Goal: Information Seeking & Learning: Learn about a topic

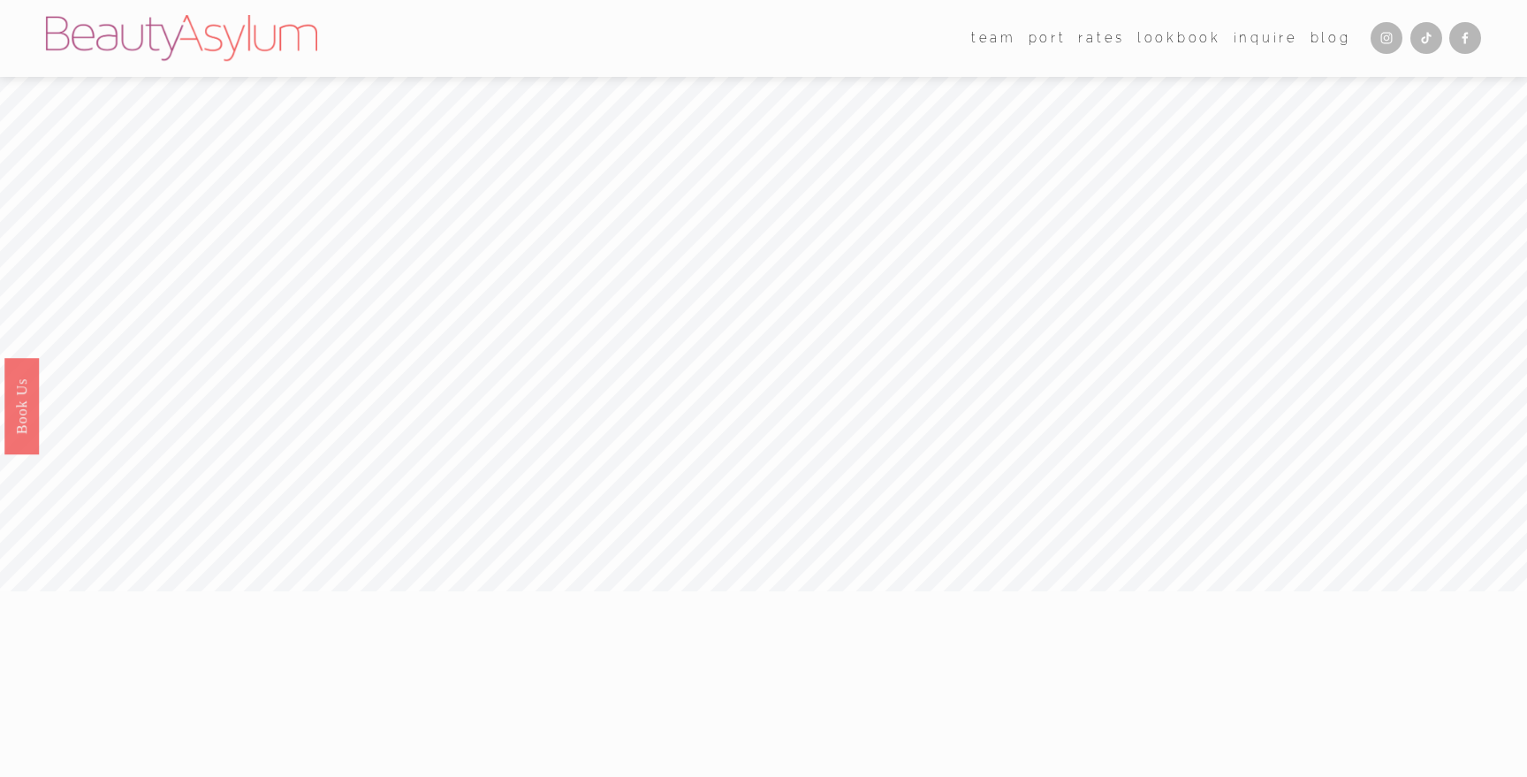
click at [1100, 39] on link "Rates" at bounding box center [1101, 38] width 47 height 27
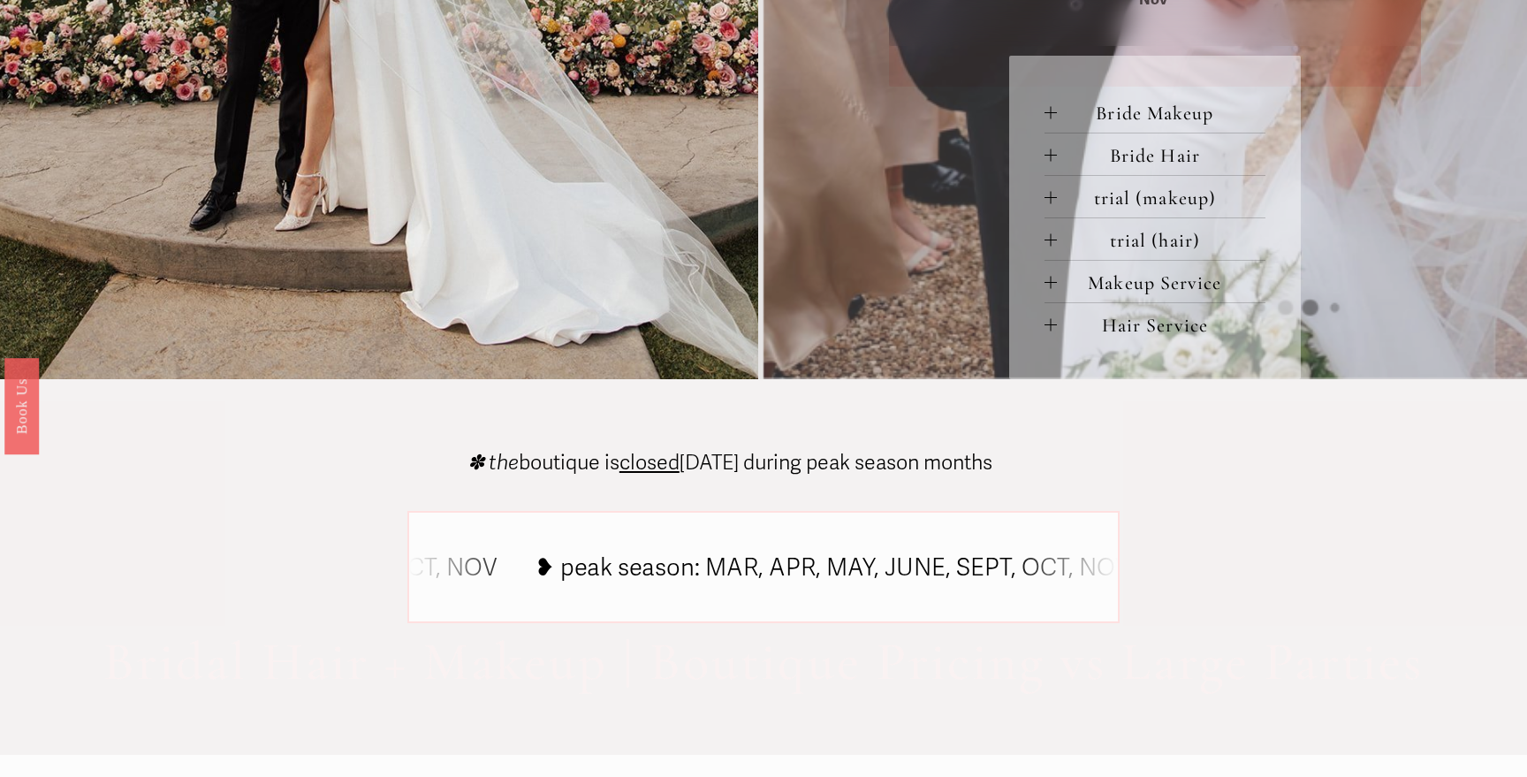
scroll to position [966, 0]
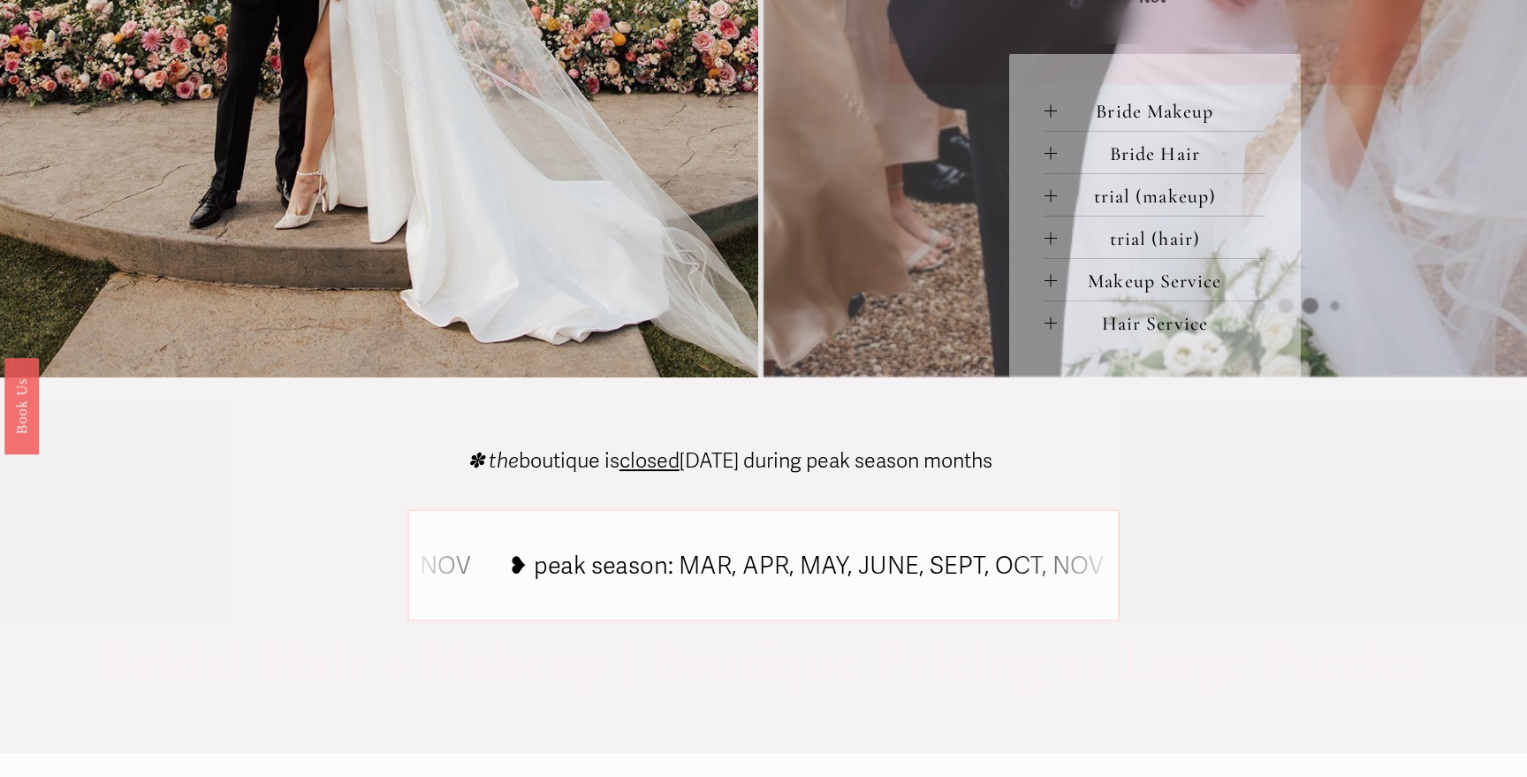
click at [1145, 115] on span "Bride Makeup" at bounding box center [1161, 111] width 209 height 23
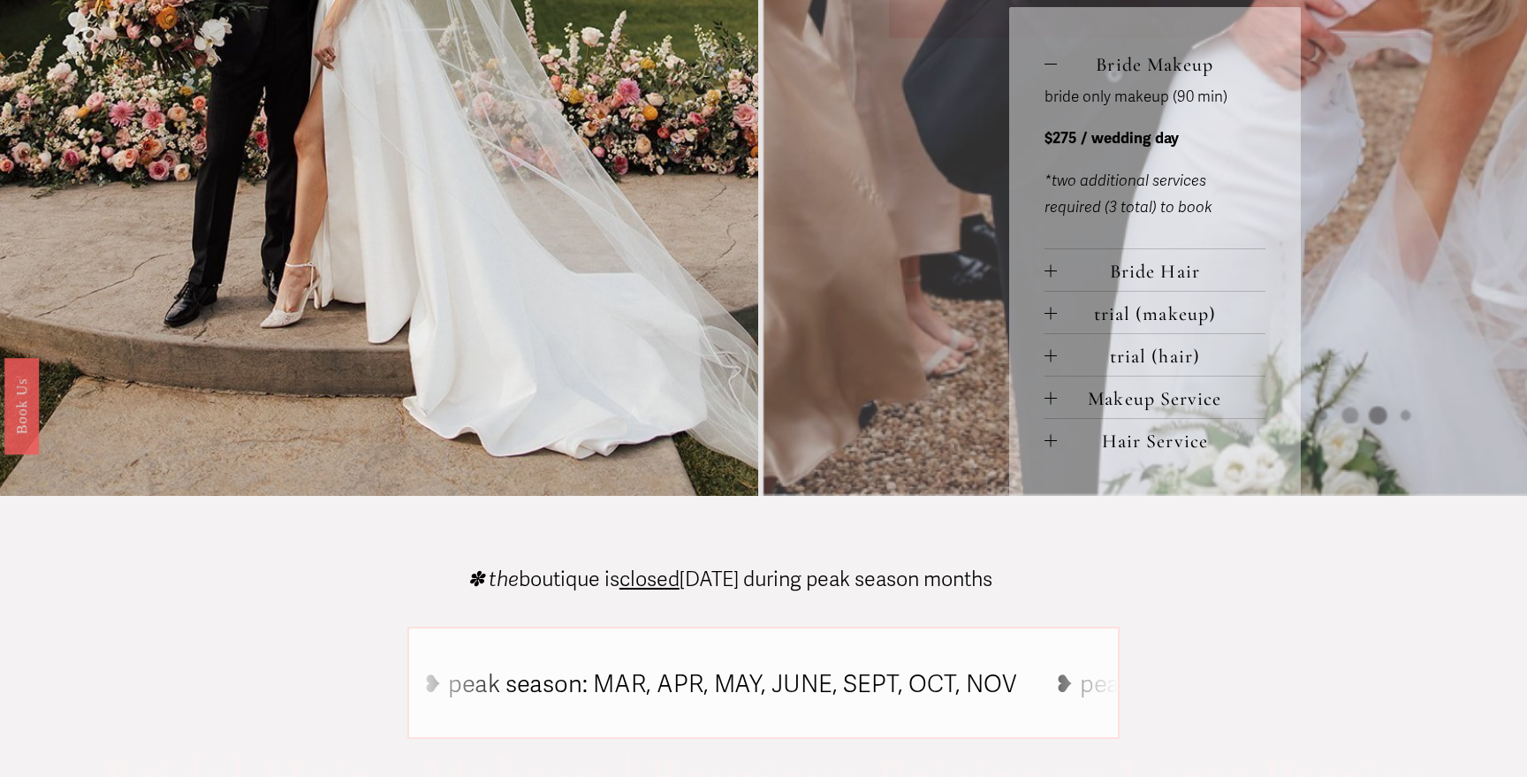
scroll to position [1015, 0]
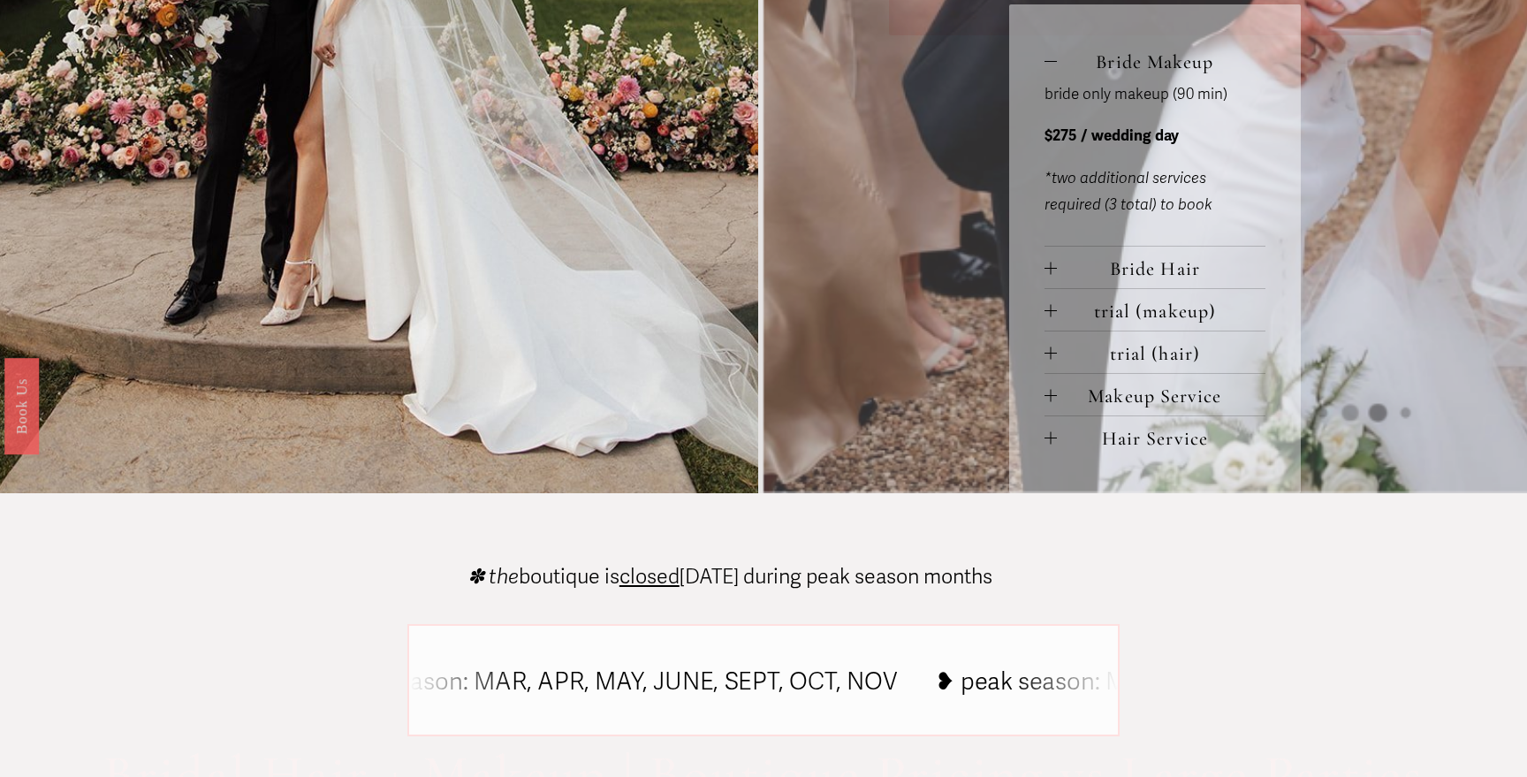
click at [1188, 316] on span "trial (makeup)" at bounding box center [1161, 311] width 209 height 23
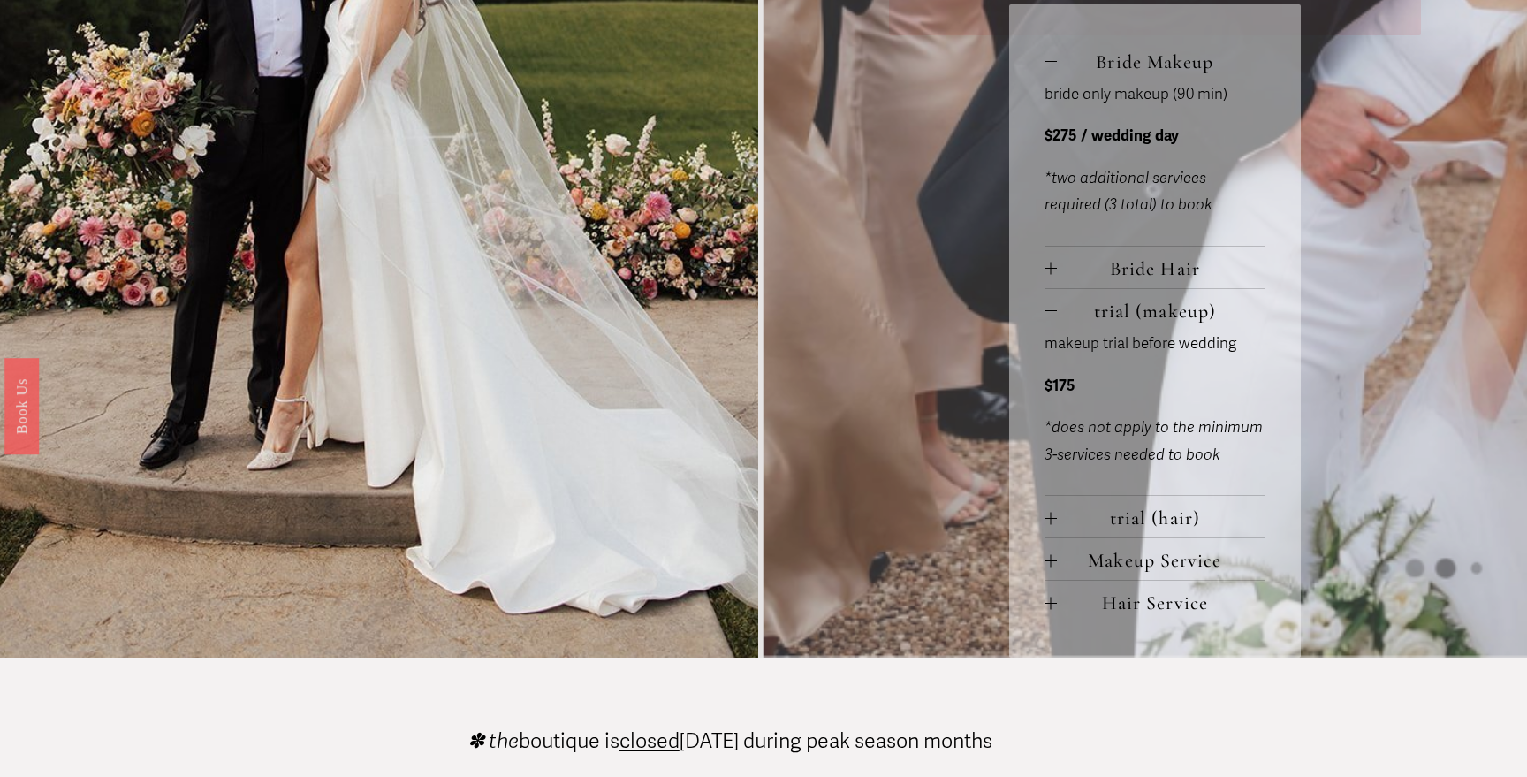
click at [1159, 275] on span "Bride Hair" at bounding box center [1161, 268] width 209 height 23
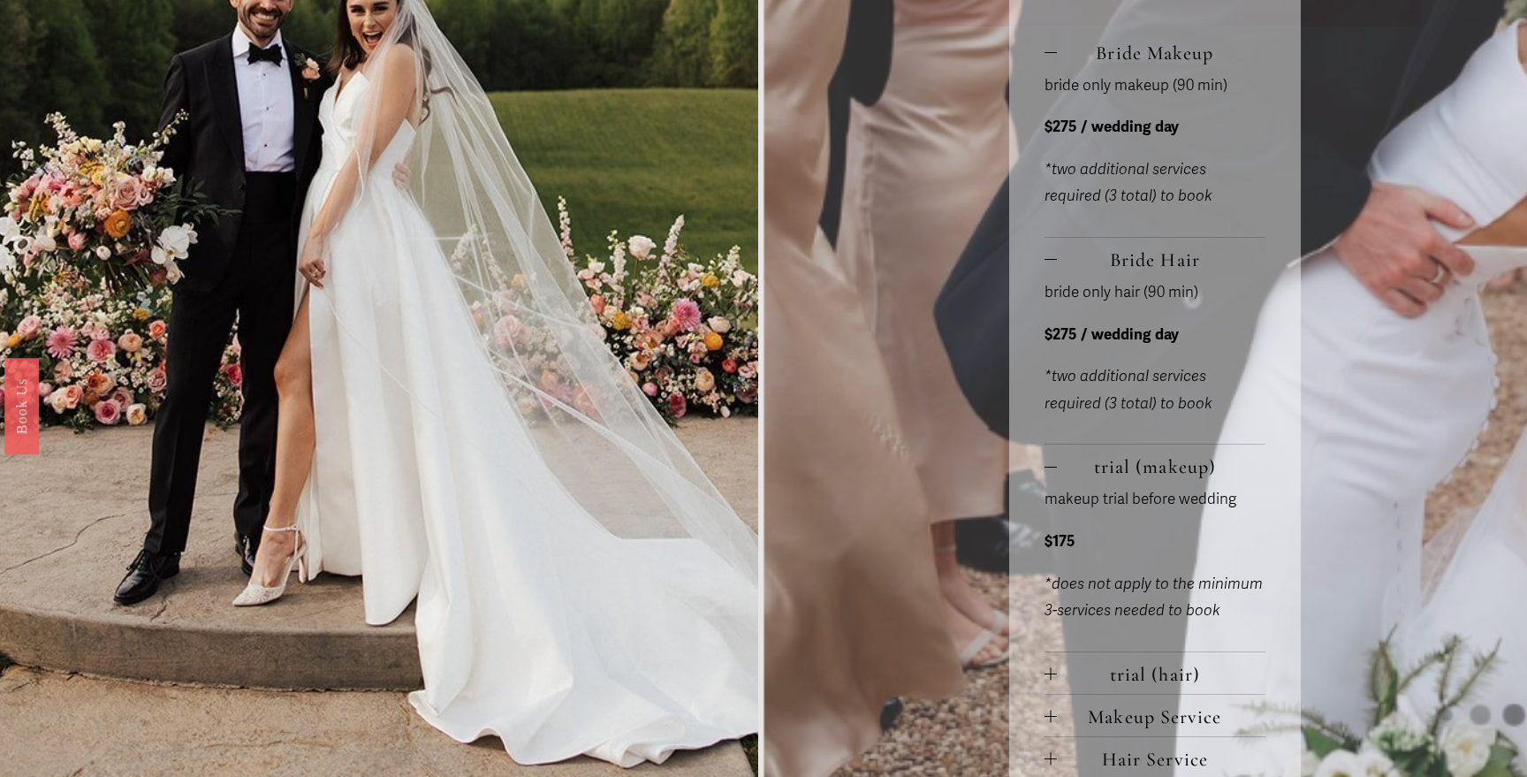
scroll to position [1028, 0]
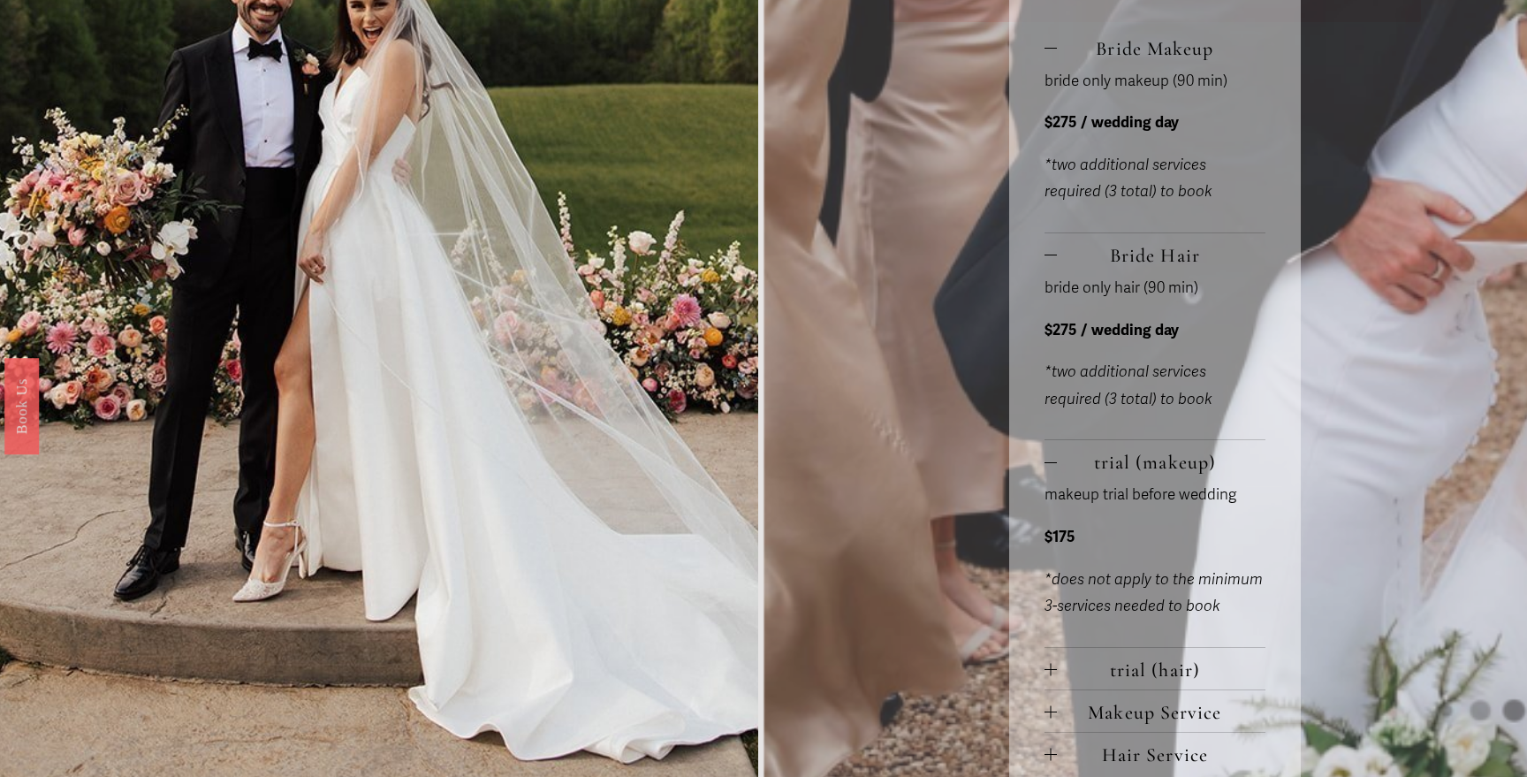
click at [1047, 263] on button "Bride Hair" at bounding box center [1155, 254] width 222 height 42
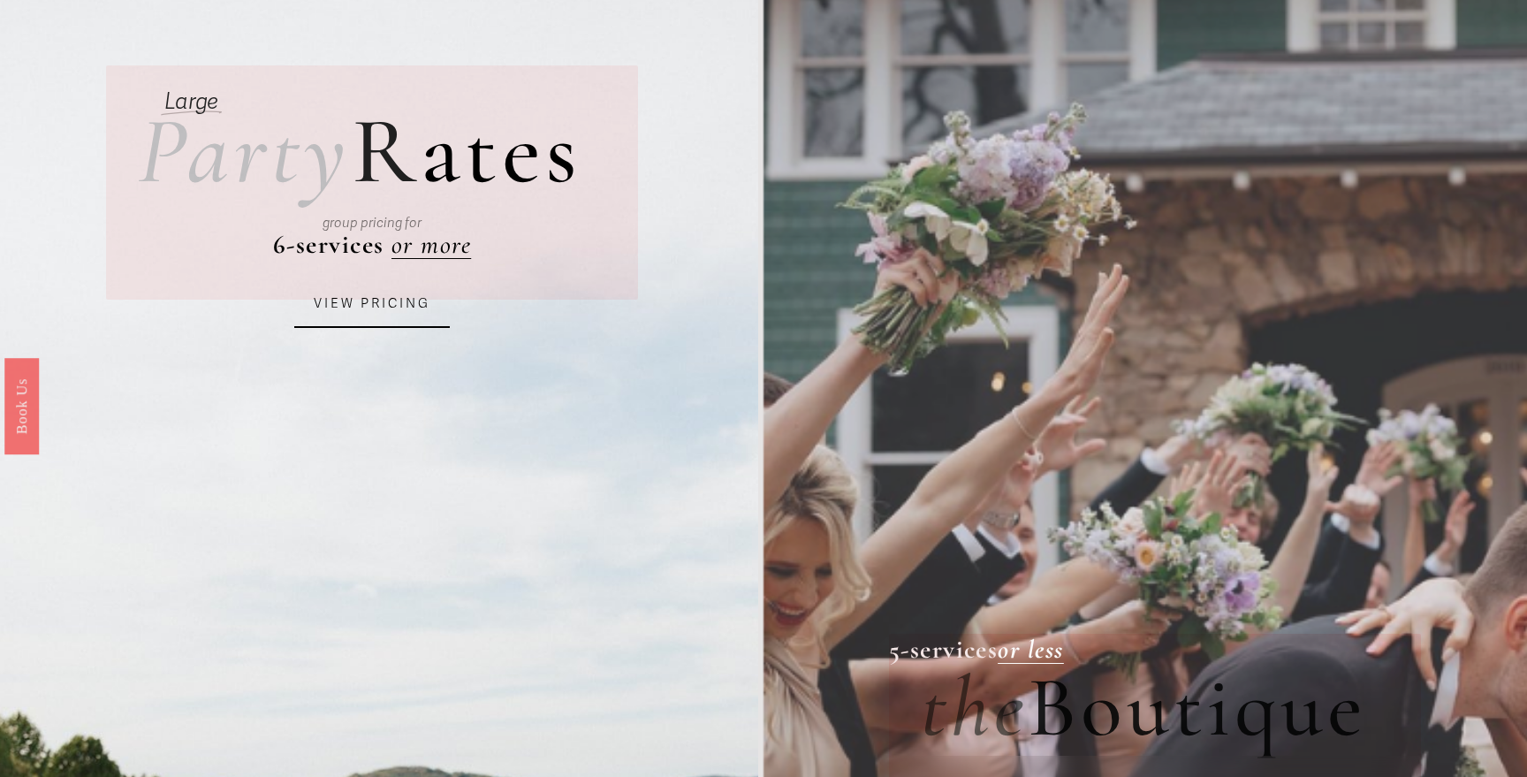
scroll to position [0, 0]
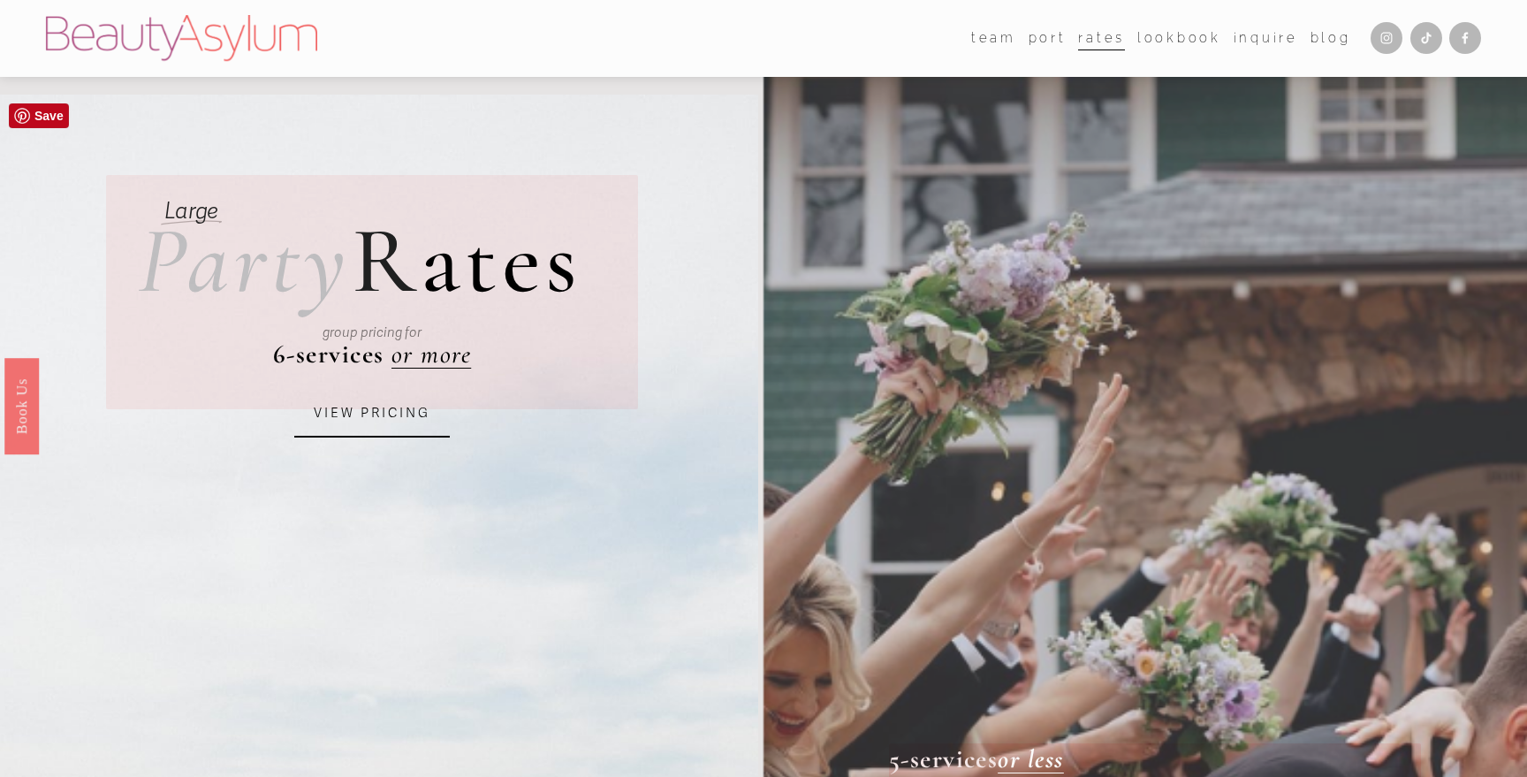
click at [374, 429] on link "VIEW PRICING" at bounding box center [372, 414] width 156 height 48
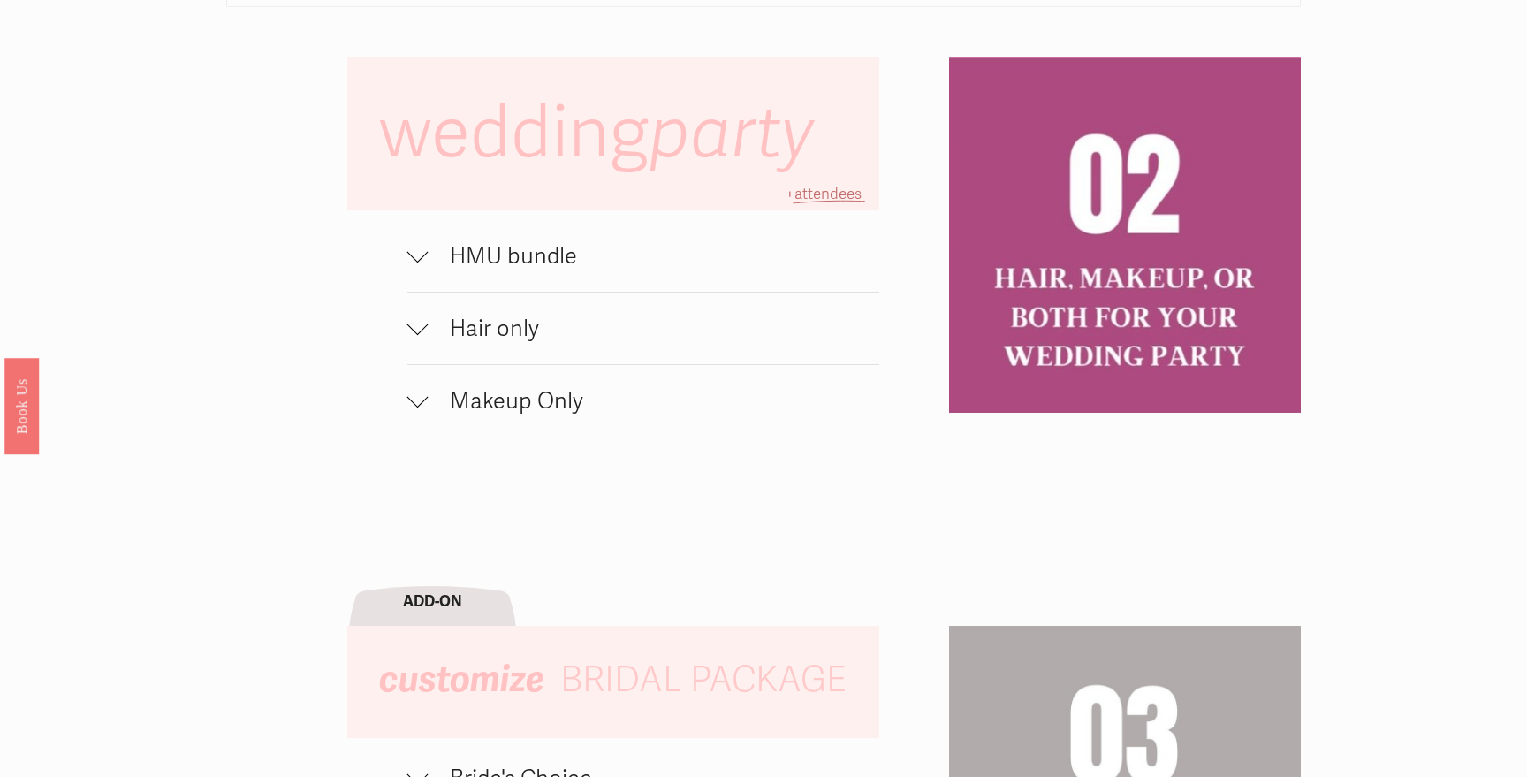
scroll to position [1237, 0]
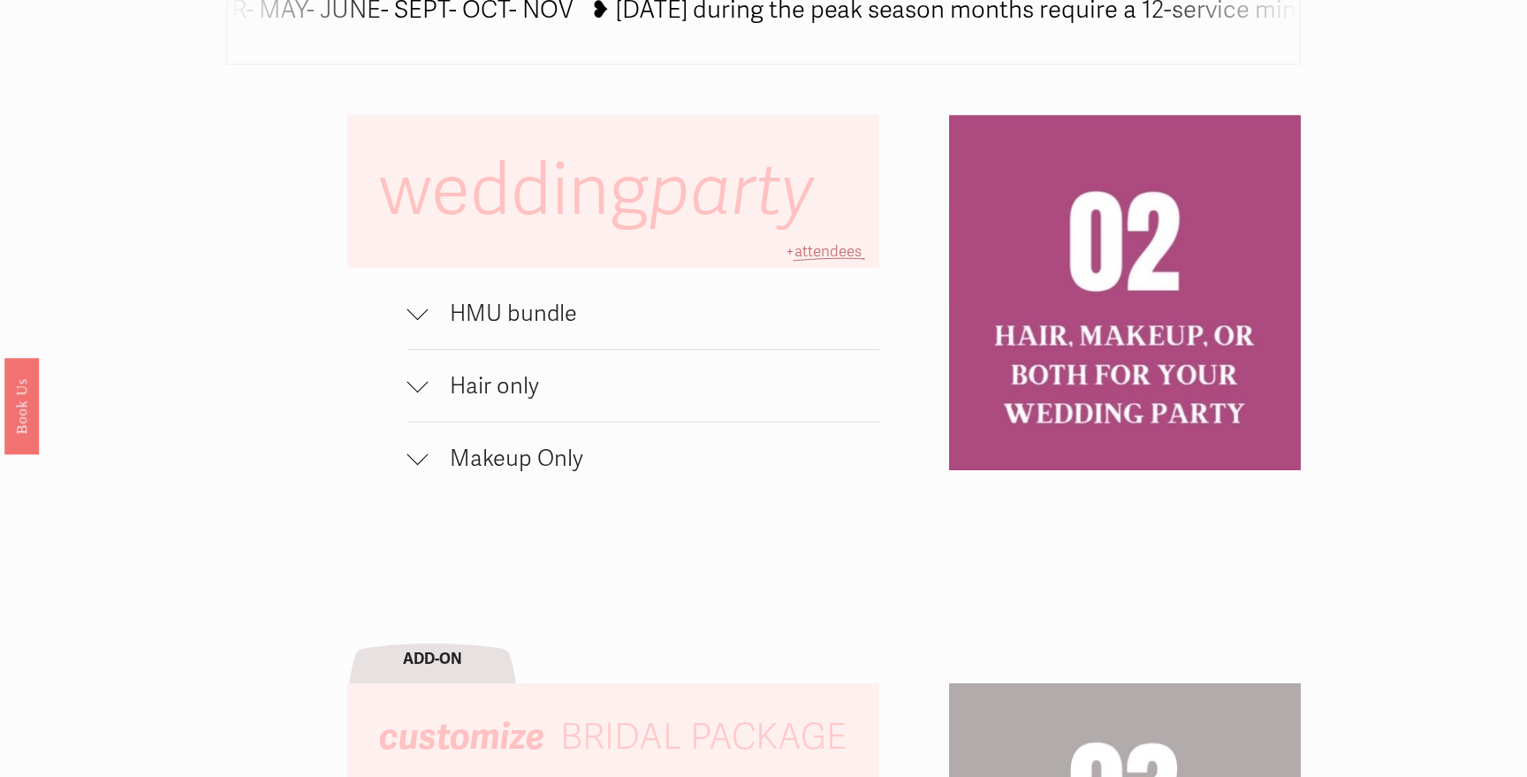
click at [512, 307] on span "HMU bundle" at bounding box center [654, 313] width 451 height 27
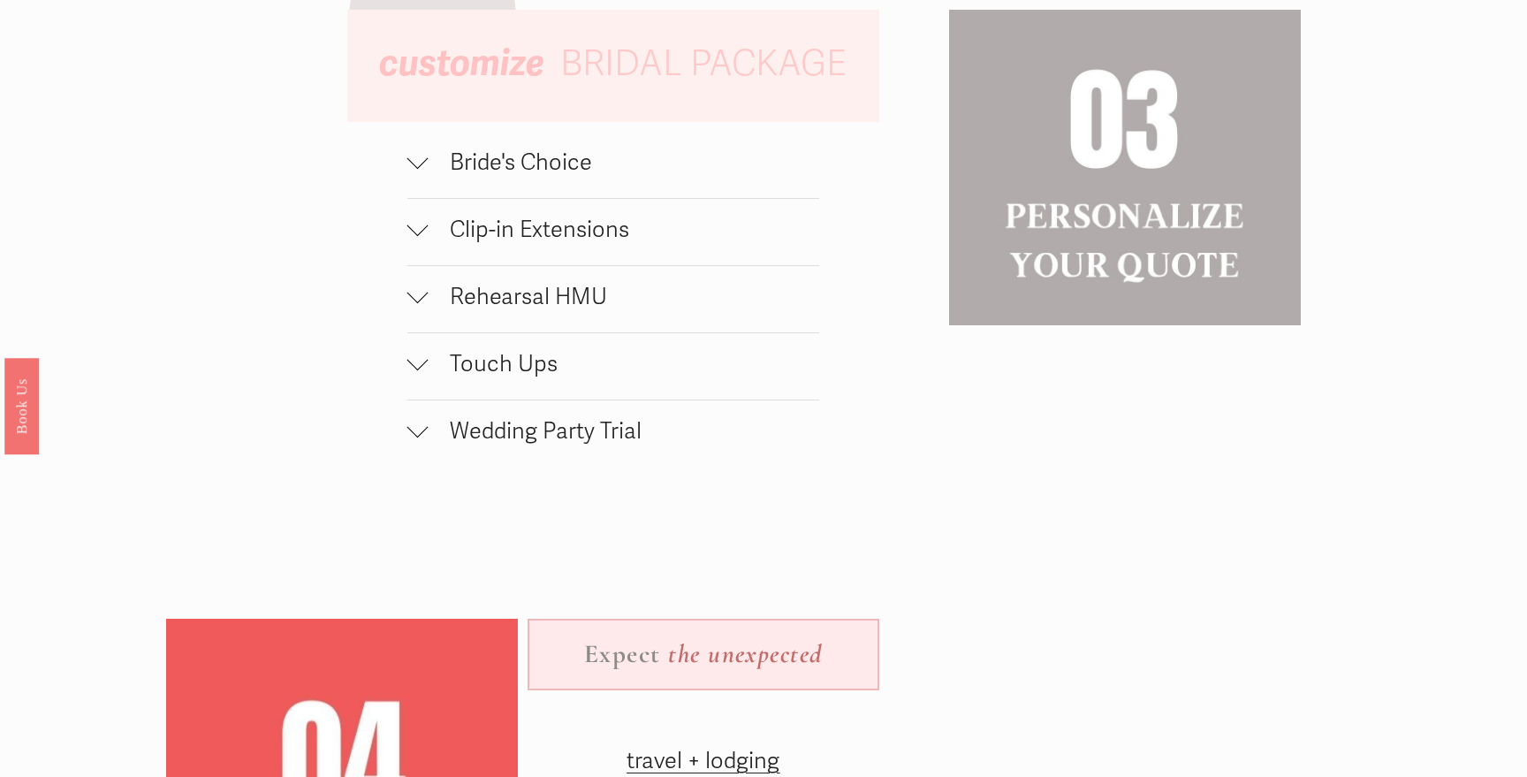
scroll to position [2020, 0]
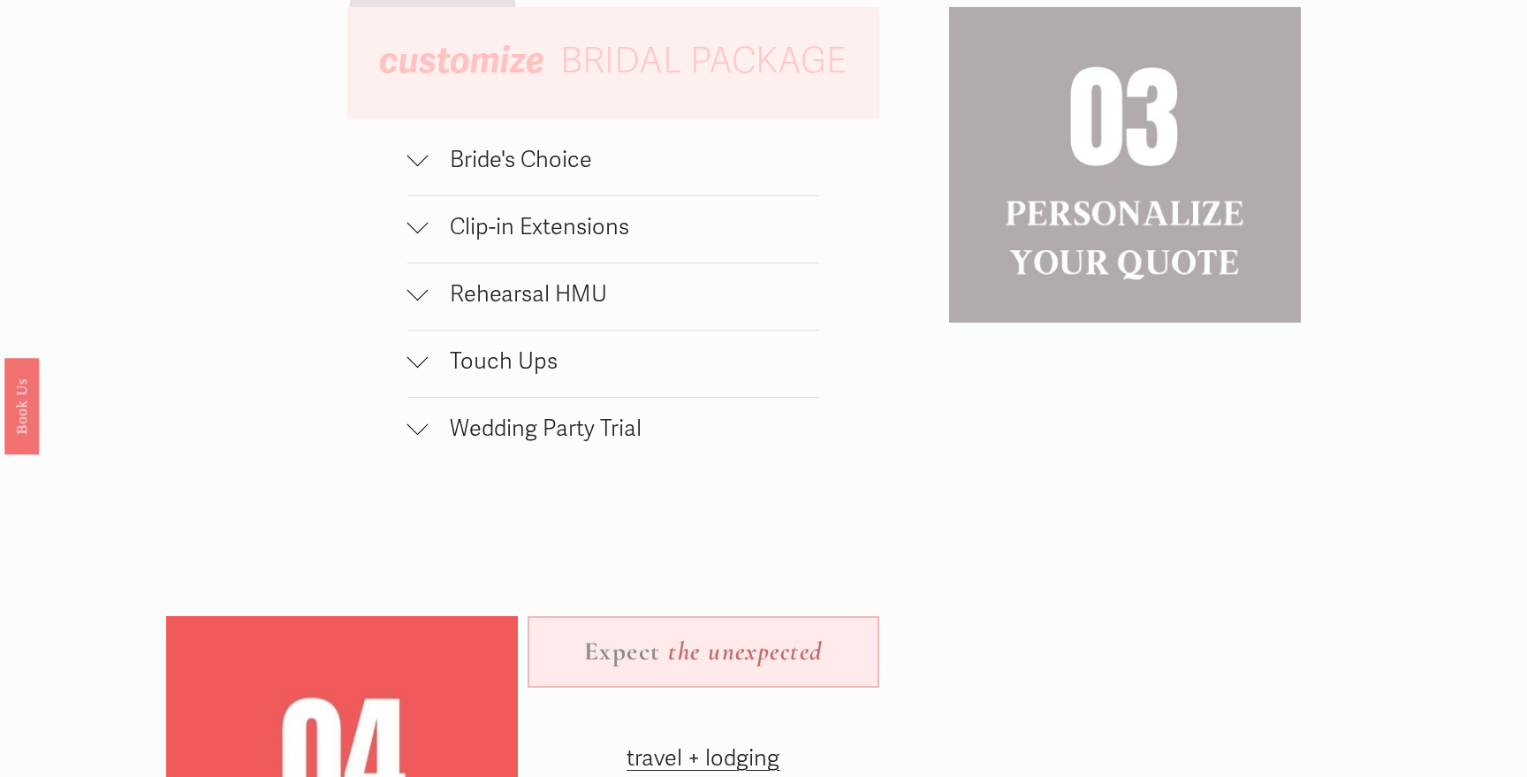
click at [485, 165] on span "Bride's Choice" at bounding box center [624, 159] width 391 height 27
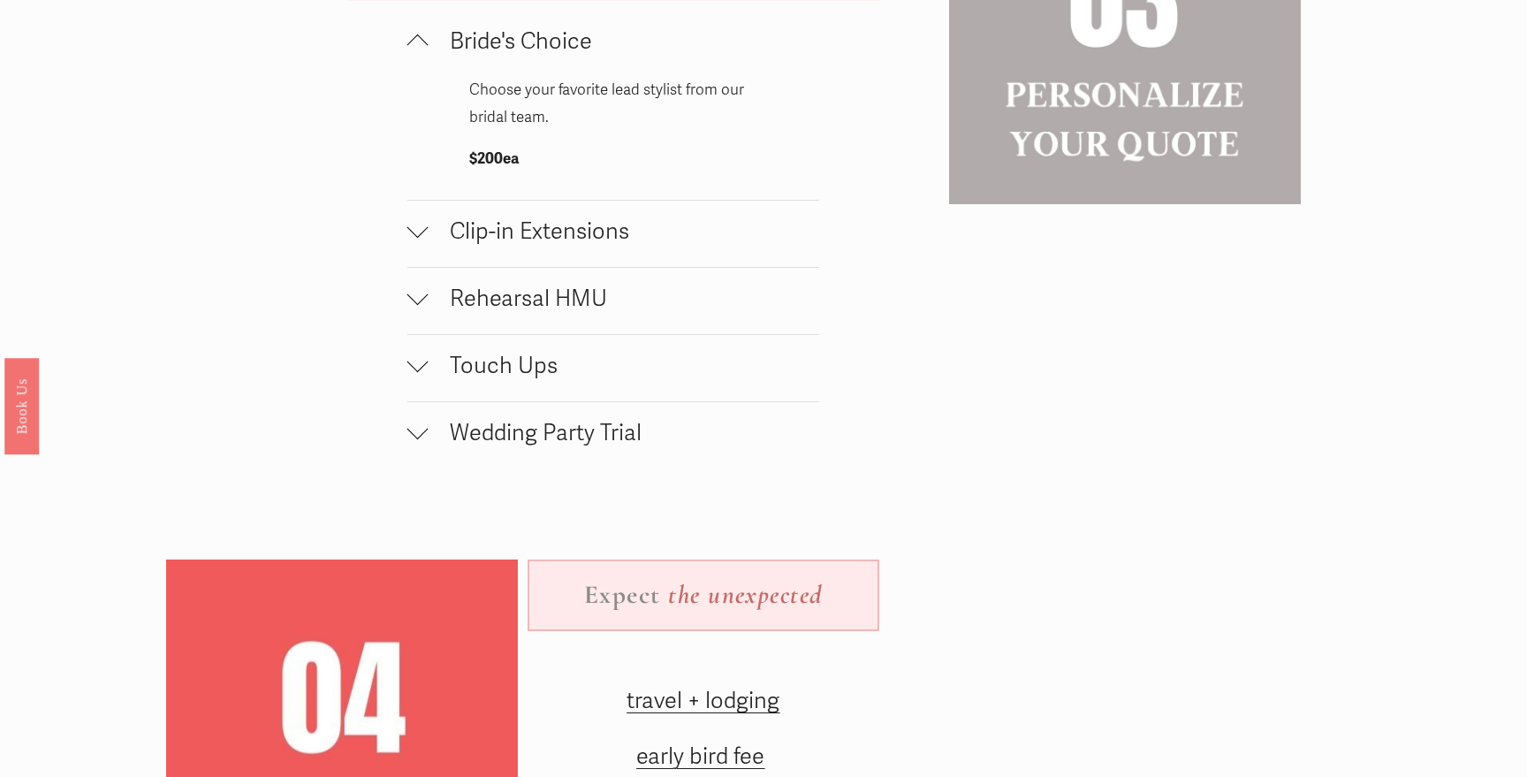
scroll to position [2152, 0]
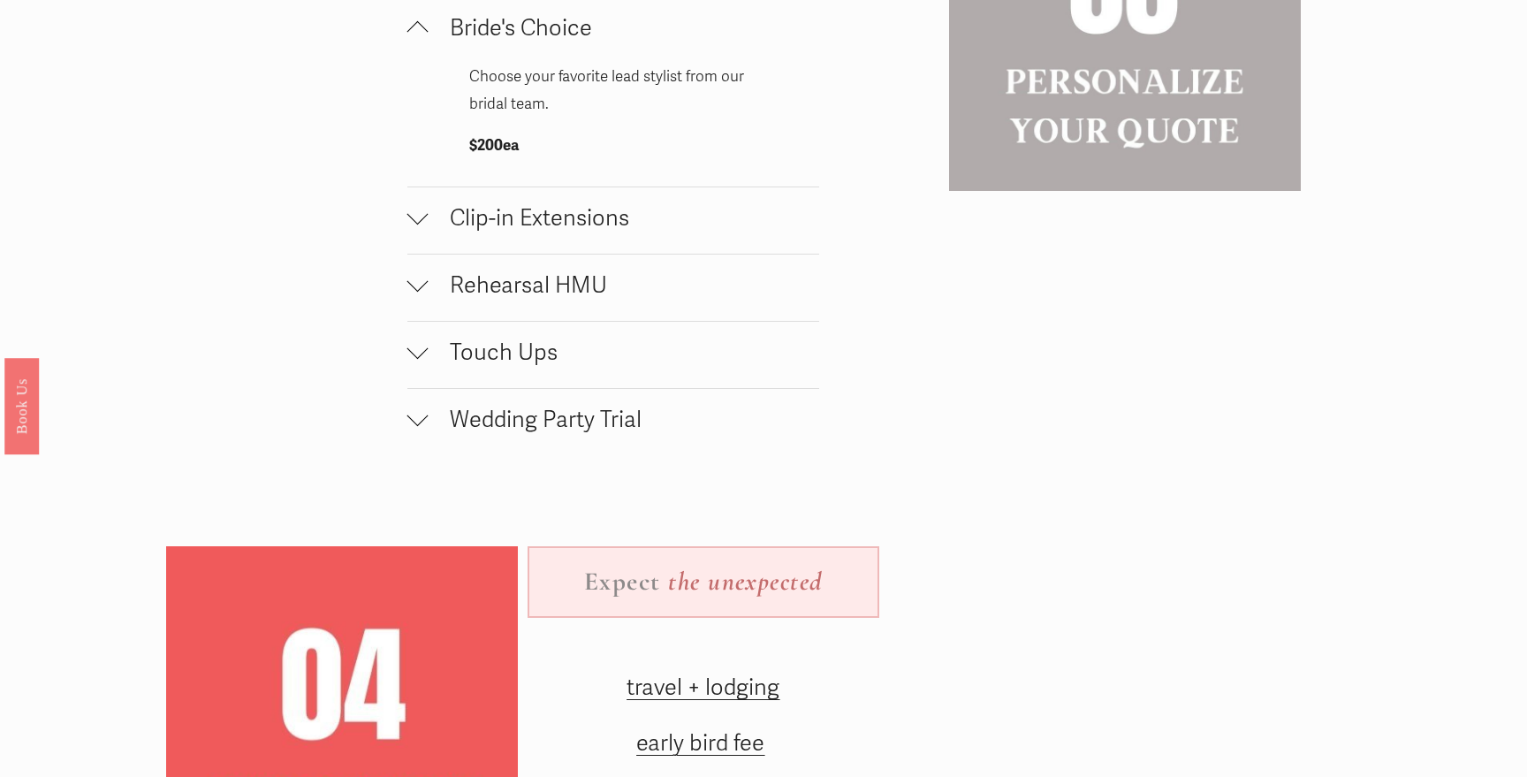
click at [414, 218] on div at bounding box center [417, 213] width 21 height 21
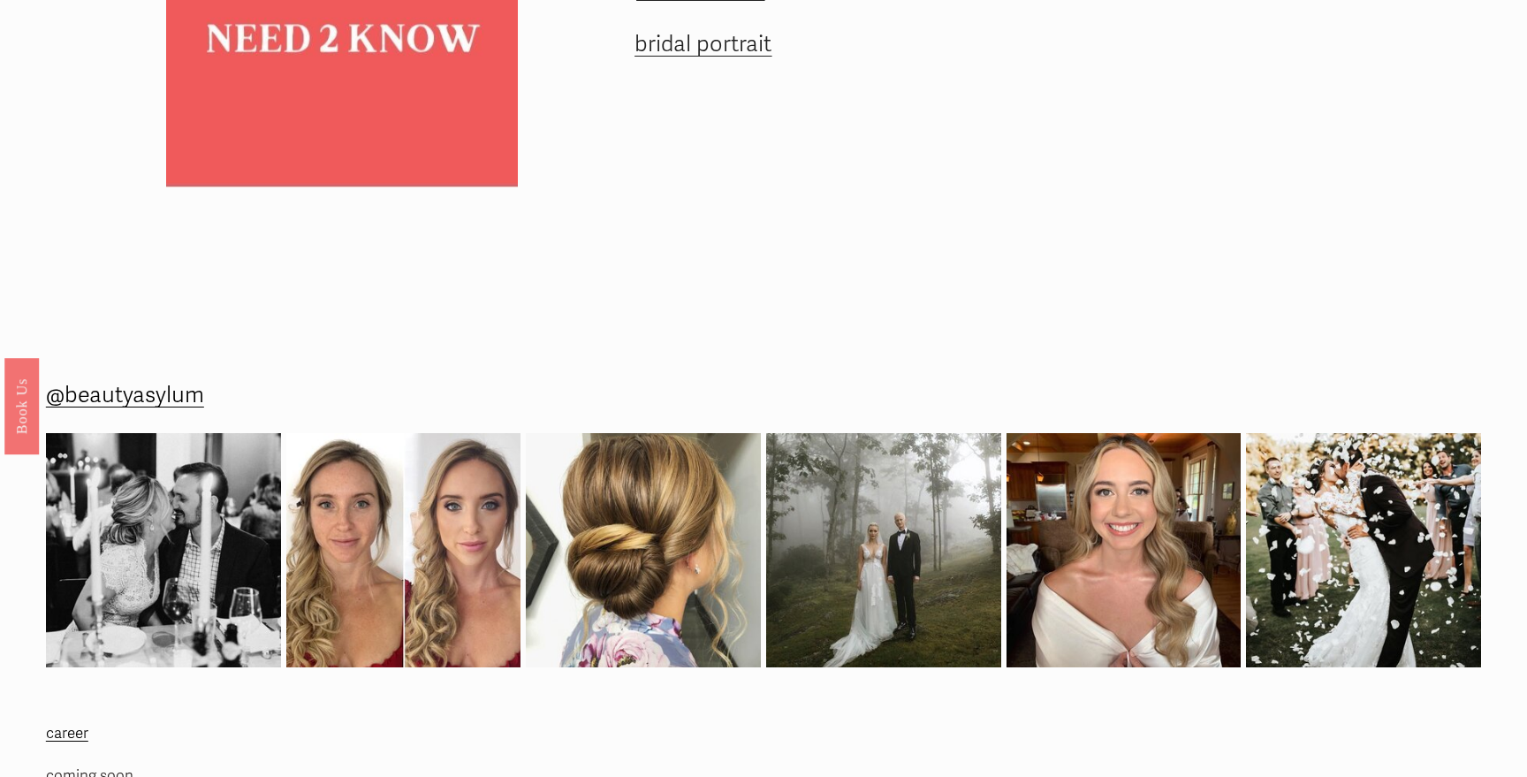
scroll to position [3057, 0]
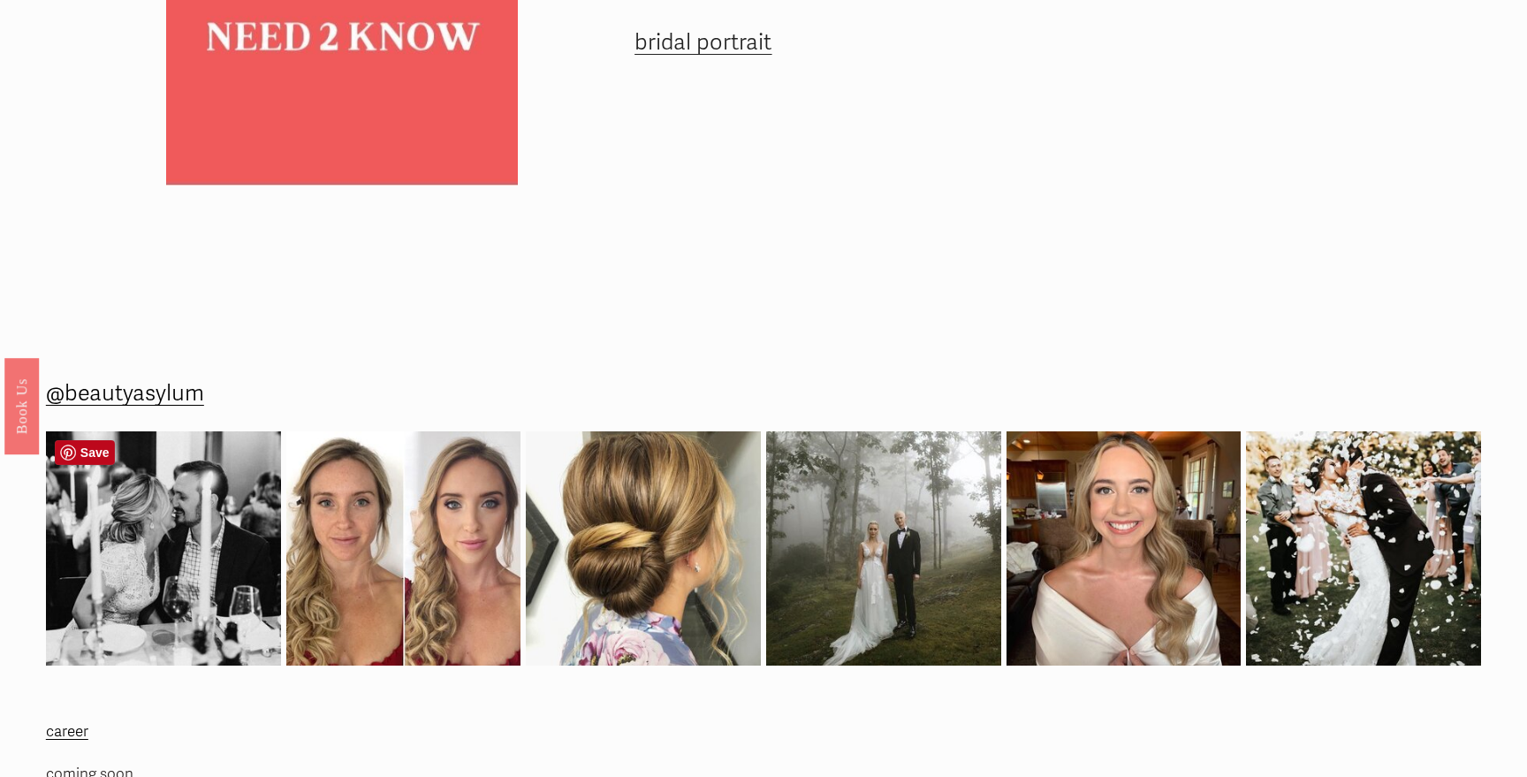
click at [205, 488] on img at bounding box center [163, 548] width 235 height 235
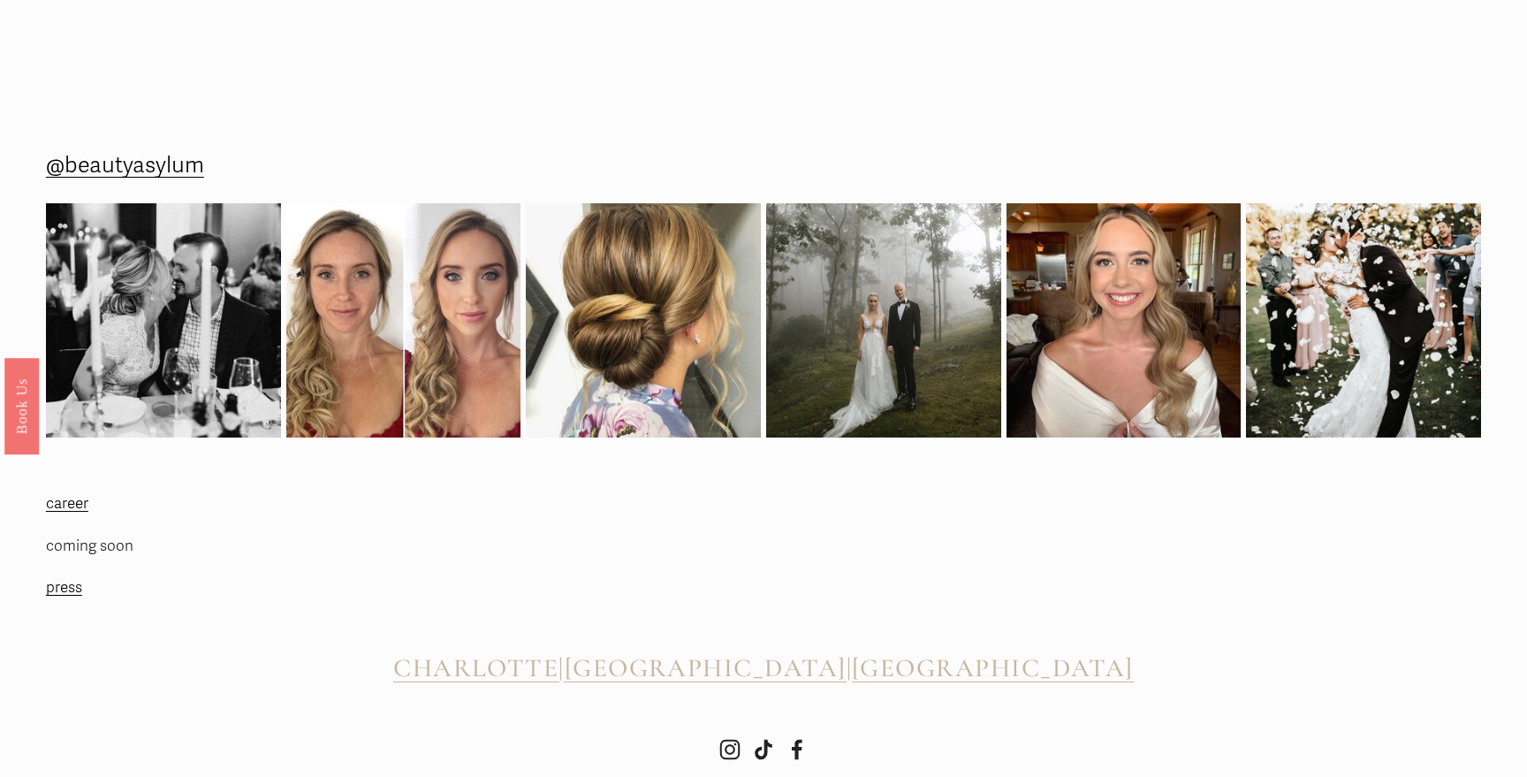
scroll to position [3326, 0]
